Goal: Information Seeking & Learning: Check status

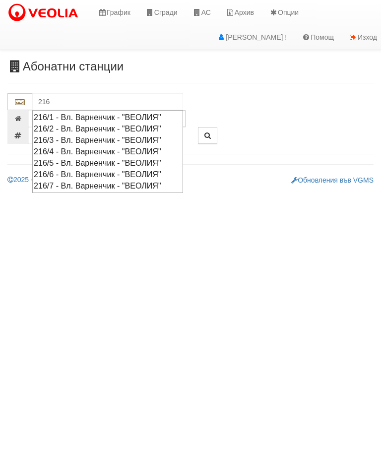
click at [118, 148] on div "216/4 - Вл. Варненчик - "ВЕОЛИЯ"" at bounding box center [108, 151] width 148 height 11
type input "216/4 - Вл. Варненчик - "ВЕОЛИЯ""
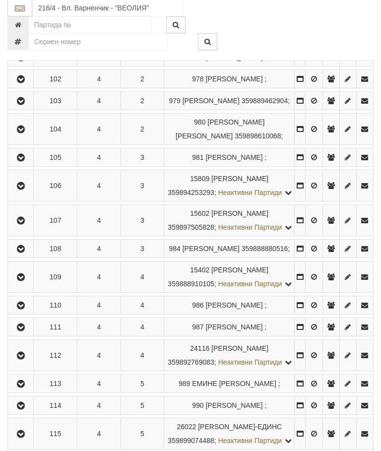
scroll to position [344, 0]
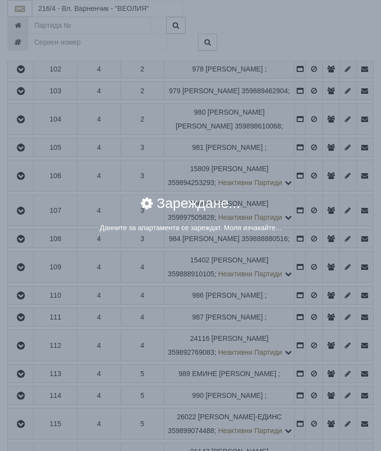
click at [316, 272] on div "× Зареждане... Данните за апартамента се зареждат. Моля изчакайте..." at bounding box center [190, 225] width 381 height 451
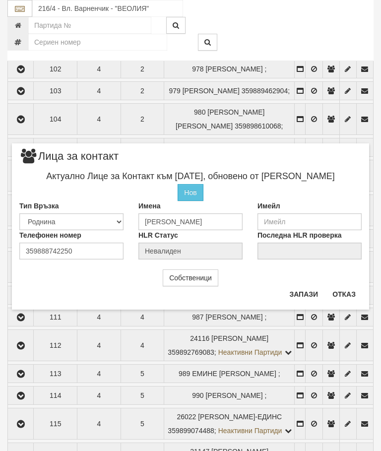
click at [342, 289] on button "Отказ" at bounding box center [344, 294] width 35 height 16
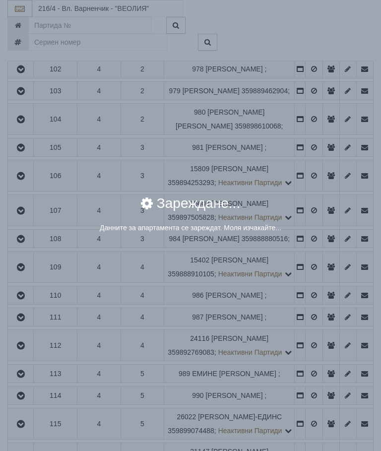
click at [315, 273] on div "× Зареждане... Данните за апартамента се зареждат. Моля изчакайте..." at bounding box center [190, 225] width 381 height 451
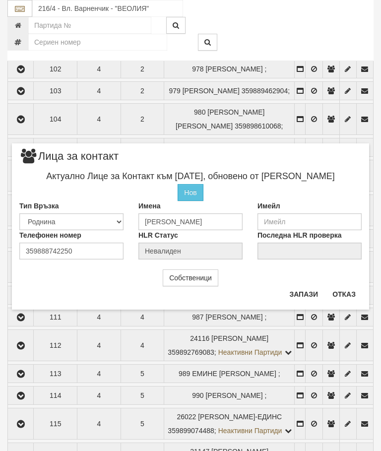
click at [343, 292] on button "Отказ" at bounding box center [344, 294] width 35 height 16
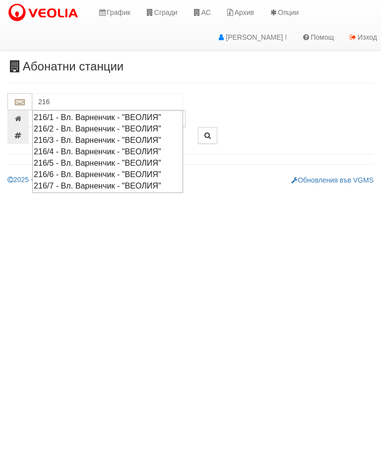
click at [123, 160] on div "216/5 - Вл. Варненчик - "ВЕОЛИЯ"" at bounding box center [108, 162] width 148 height 11
type input "216/5 - Вл. Варненчик - "ВЕОЛИЯ""
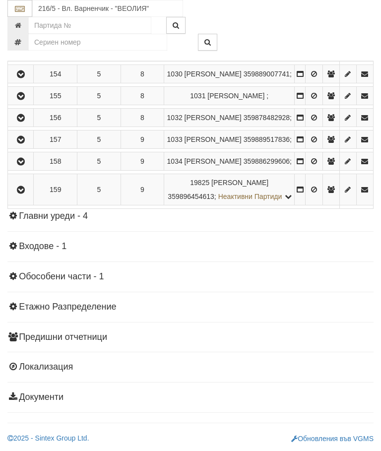
scroll to position [1043, 0]
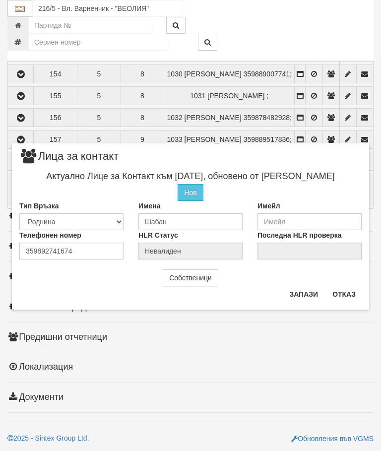
click at [346, 296] on button "Отказ" at bounding box center [344, 294] width 35 height 16
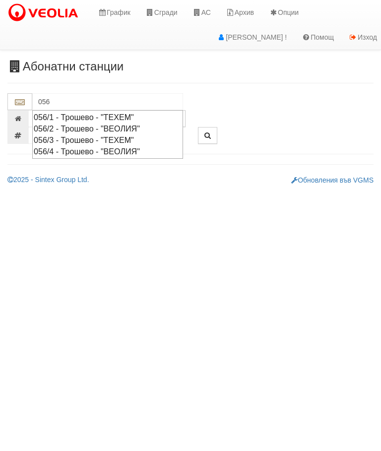
click at [133, 150] on div "056/4 - Трошево - "ВЕОЛИЯ"" at bounding box center [108, 151] width 148 height 11
type input "056/4 - Трошево - "ВЕОЛИЯ""
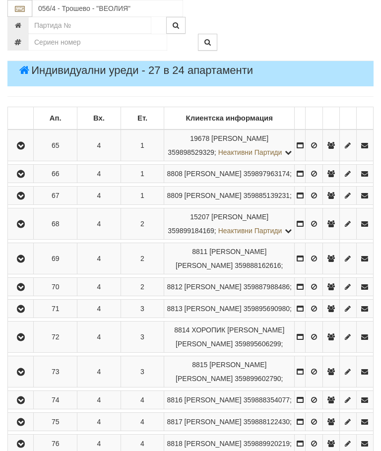
scroll to position [194, 0]
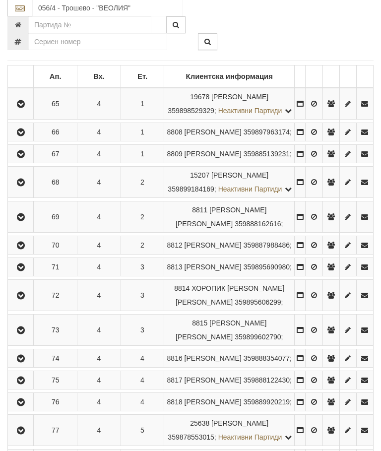
click at [24, 187] on icon "button" at bounding box center [21, 183] width 12 height 7
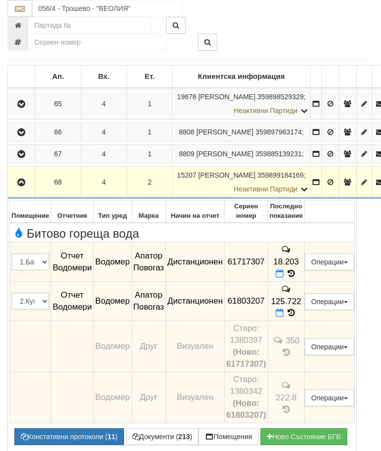
click at [297, 278] on icon at bounding box center [291, 273] width 11 height 8
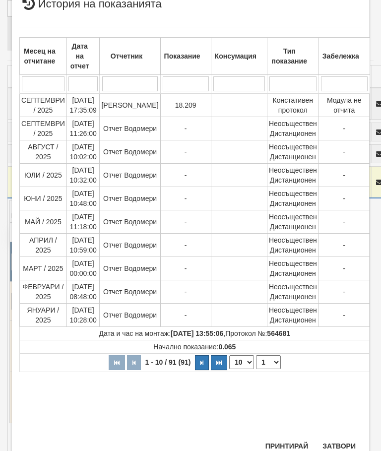
scroll to position [332, 0]
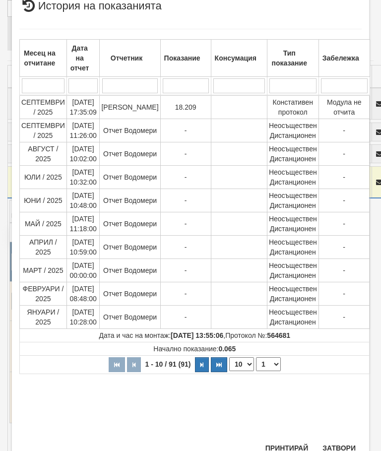
click at [339, 444] on button "Затвори" at bounding box center [339, 448] width 45 height 16
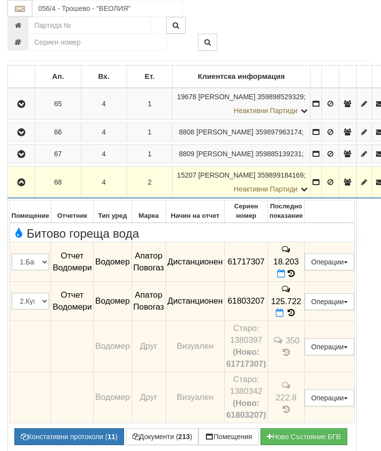
click at [297, 317] on icon at bounding box center [291, 313] width 11 height 8
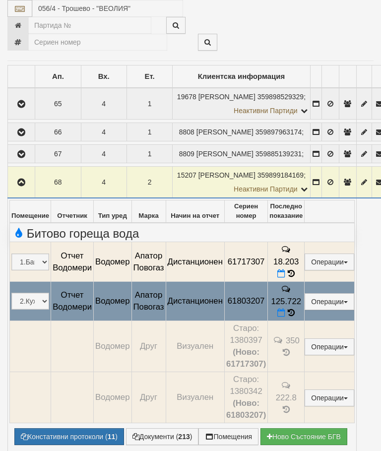
select select "10"
select select "1"
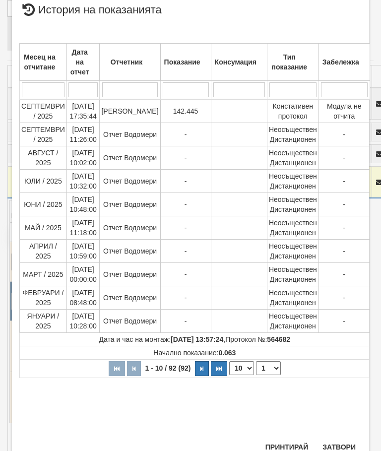
scroll to position [410, 0]
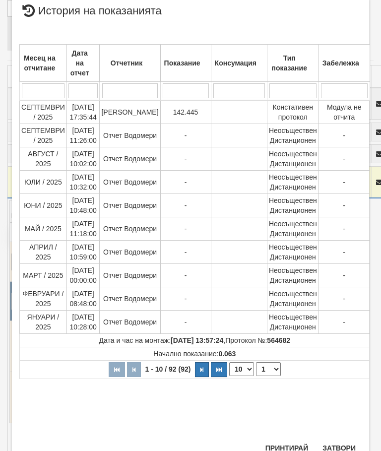
click at [338, 447] on button "Затвори" at bounding box center [339, 448] width 45 height 16
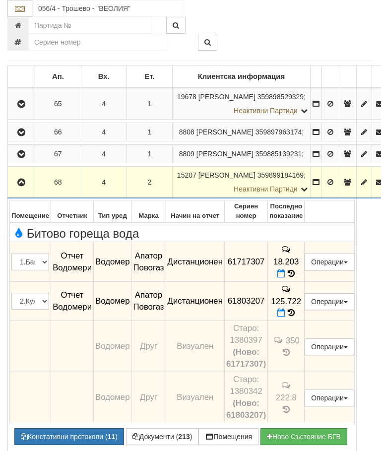
click at [164, 438] on button "Документи ( 213 )" at bounding box center [162, 436] width 73 height 17
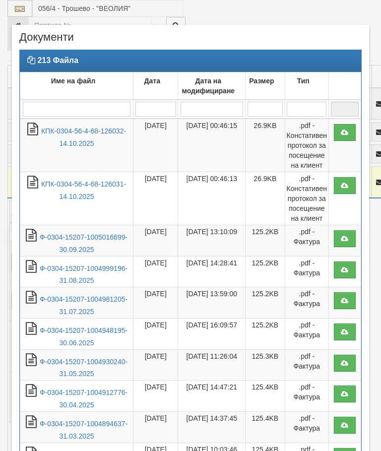
select select "10"
select select "1"
click at [210, 192] on td "[DATE] 00:46:13" at bounding box center [211, 198] width 67 height 53
click at [91, 196] on link "КПК-0304-56-4-68-126031-14.10.2025" at bounding box center [83, 190] width 85 height 20
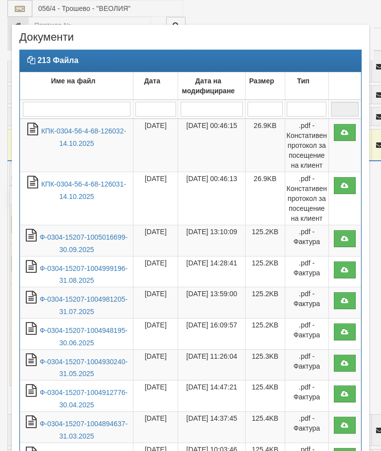
click at [81, 240] on link "Ф-0304-15207-1005016699-30.09.2025" at bounding box center [84, 243] width 88 height 20
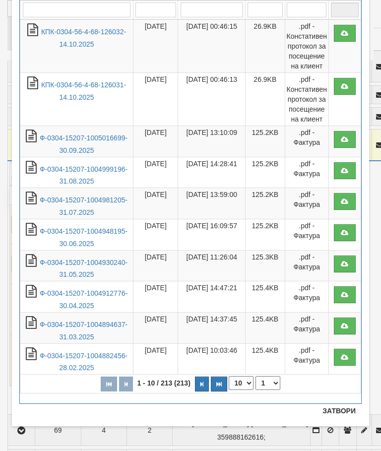
scroll to position [99, 0]
click at [342, 408] on button "Затвори" at bounding box center [339, 411] width 45 height 16
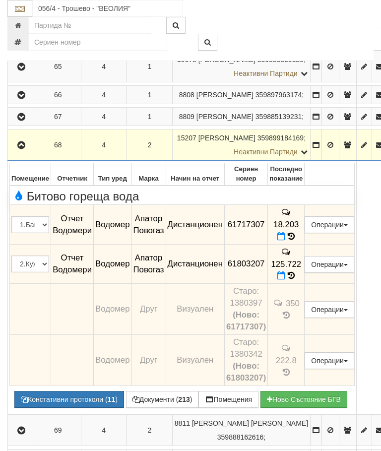
click at [305, 277] on td "125.722" at bounding box center [286, 264] width 37 height 40
click at [295, 278] on icon at bounding box center [291, 275] width 7 height 8
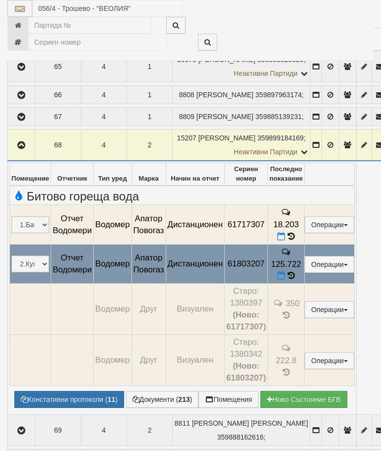
select select "10"
select select "1"
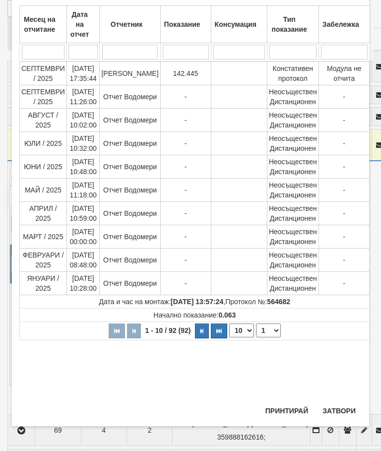
scroll to position [425, 0]
click at [337, 410] on button "Затвори" at bounding box center [339, 411] width 45 height 16
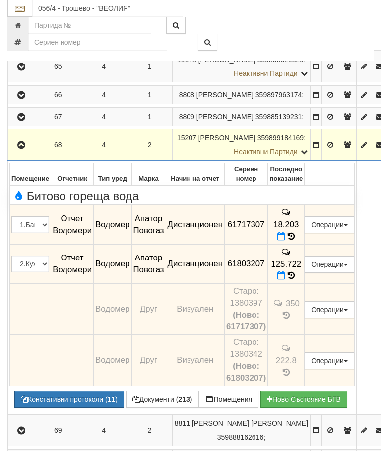
click at [20, 149] on icon "button" at bounding box center [21, 145] width 12 height 7
